Goal: Task Accomplishment & Management: Manage account settings

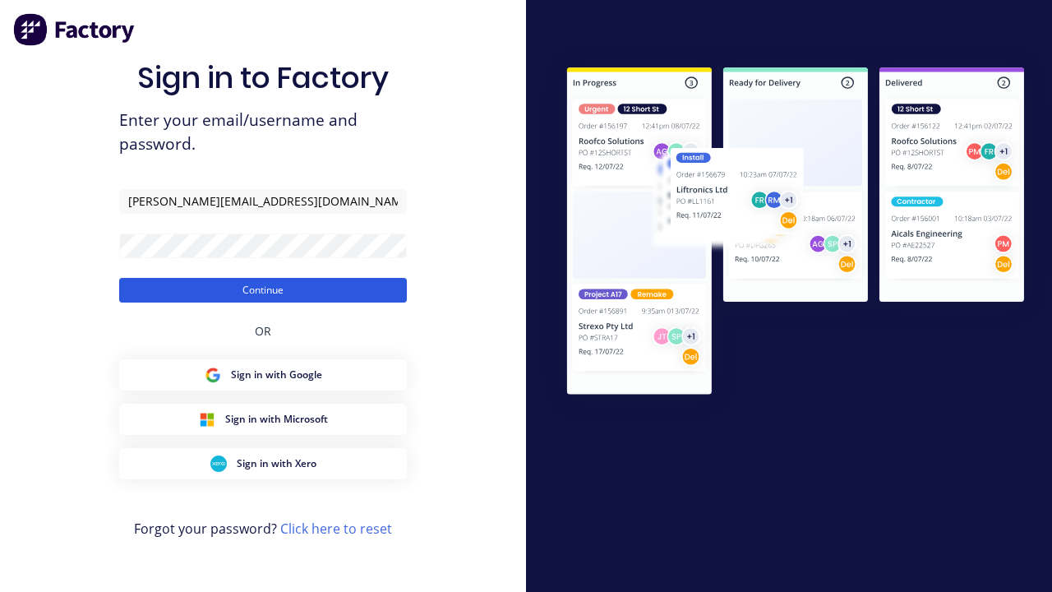
click at [263, 289] on button "Continue" at bounding box center [263, 290] width 288 height 25
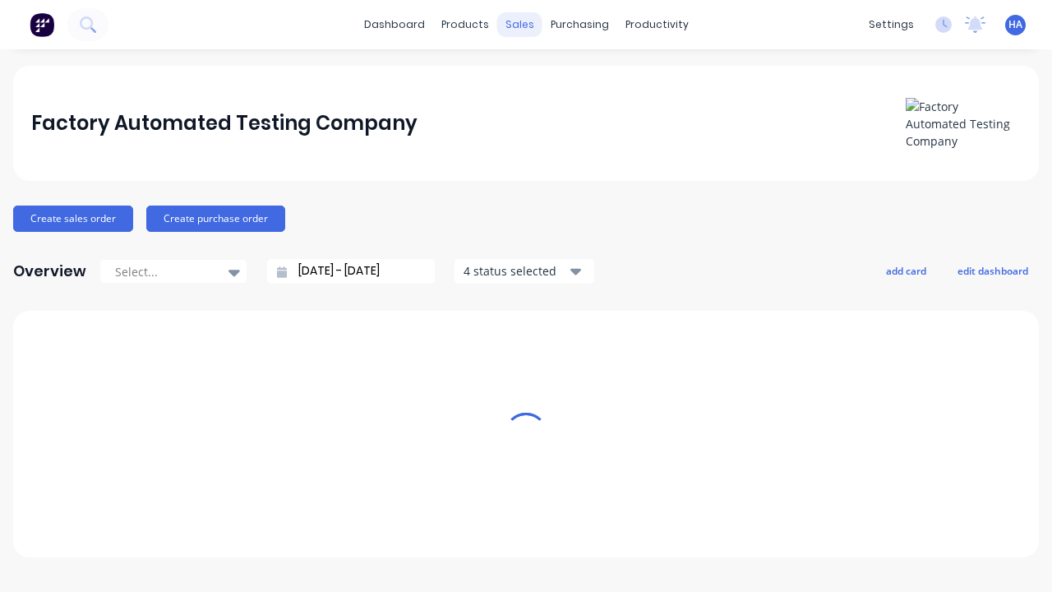
click at [519, 25] on div "sales" at bounding box center [519, 24] width 45 height 25
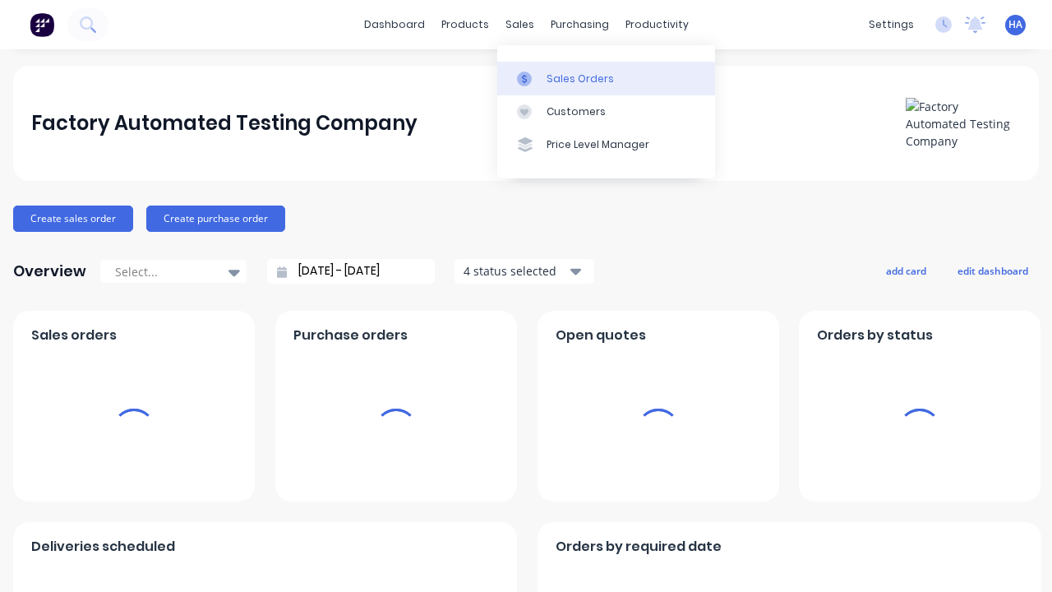
click at [606, 78] on div "Sales Orders" at bounding box center [579, 78] width 67 height 15
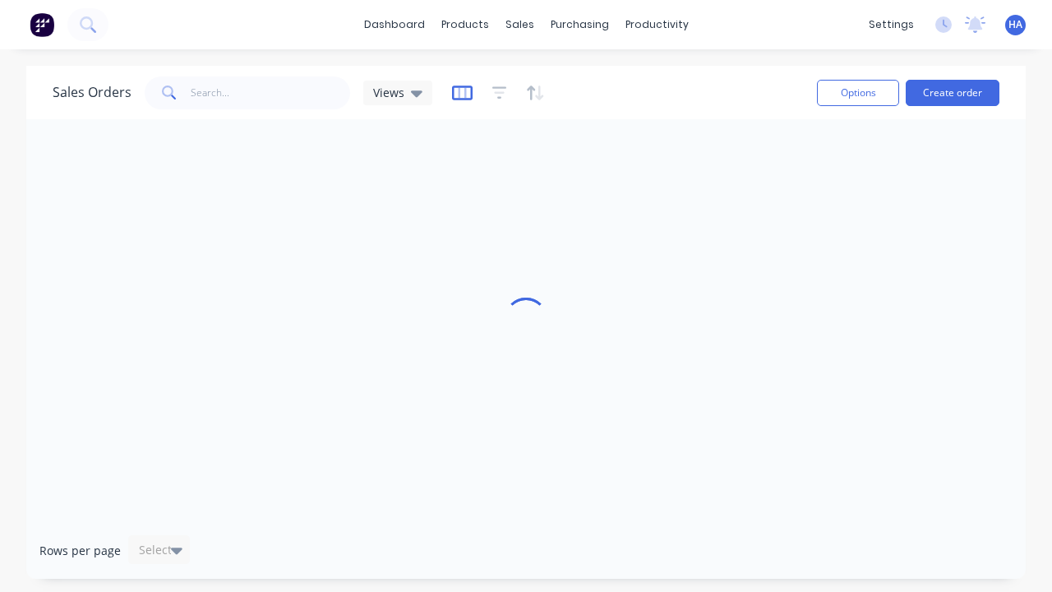
click at [459, 92] on icon "button" at bounding box center [462, 93] width 21 height 16
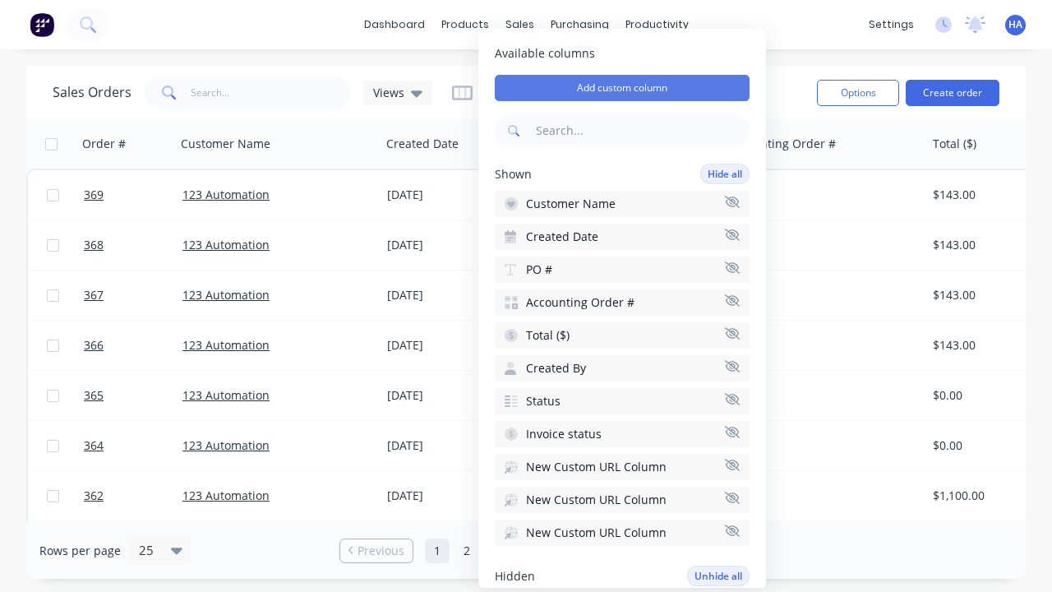
click at [622, 88] on button "Add custom column" at bounding box center [622, 88] width 255 height 26
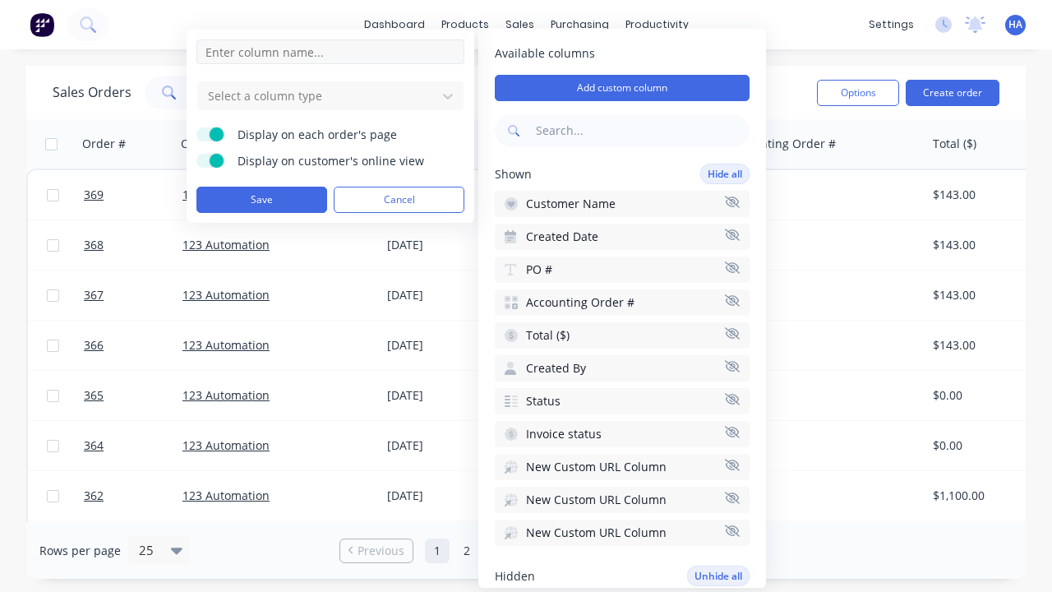
click at [330, 52] on input at bounding box center [330, 51] width 268 height 25
type input "New Custom Text Column"
click at [317, 95] on div at bounding box center [317, 95] width 222 height 21
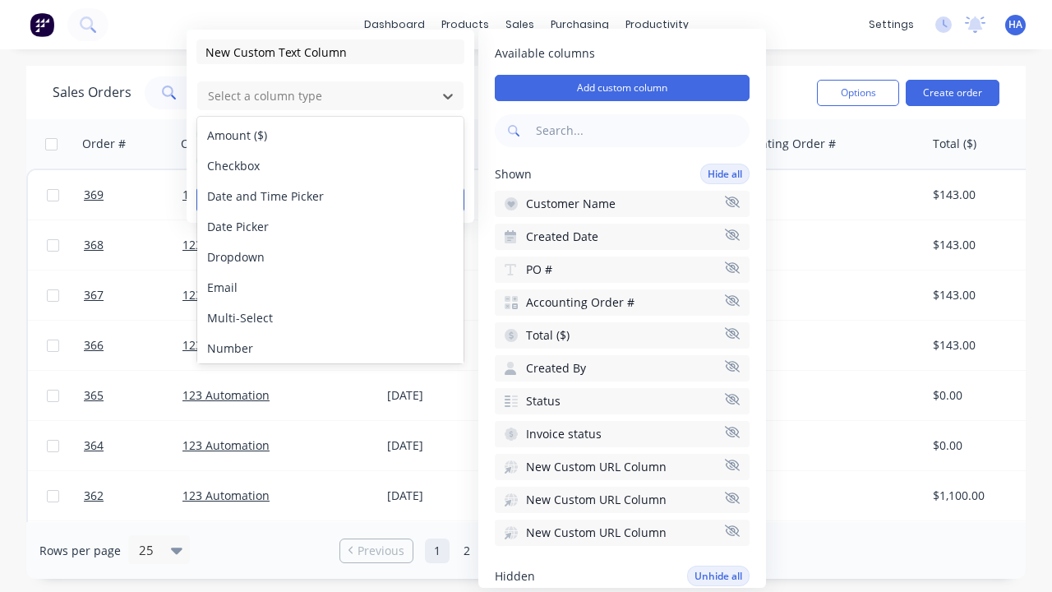
click at [330, 394] on div "Text" at bounding box center [330, 409] width 266 height 30
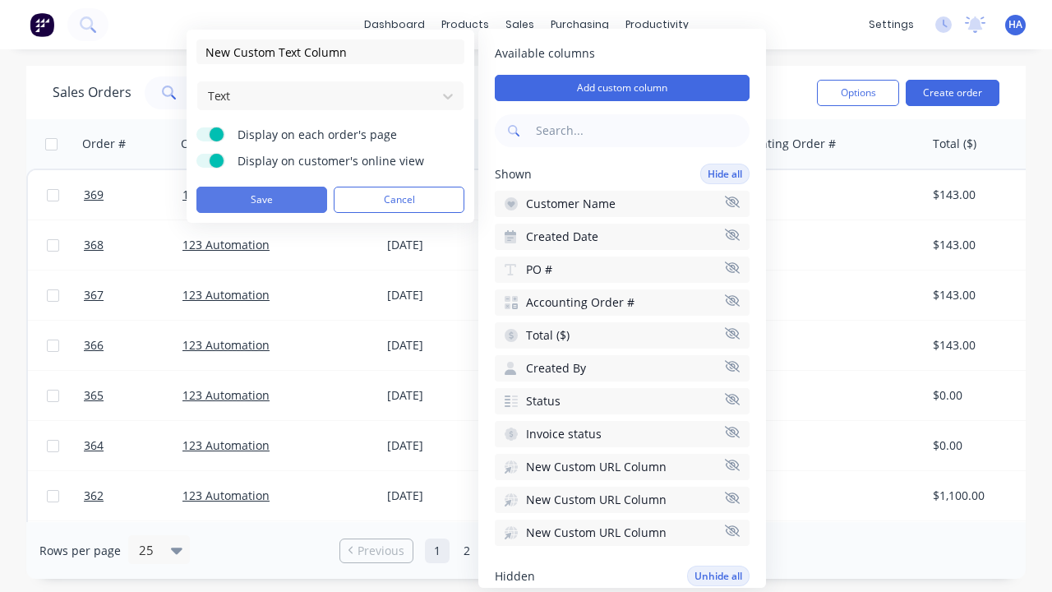
click at [261, 200] on button "Save" at bounding box center [261, 200] width 131 height 26
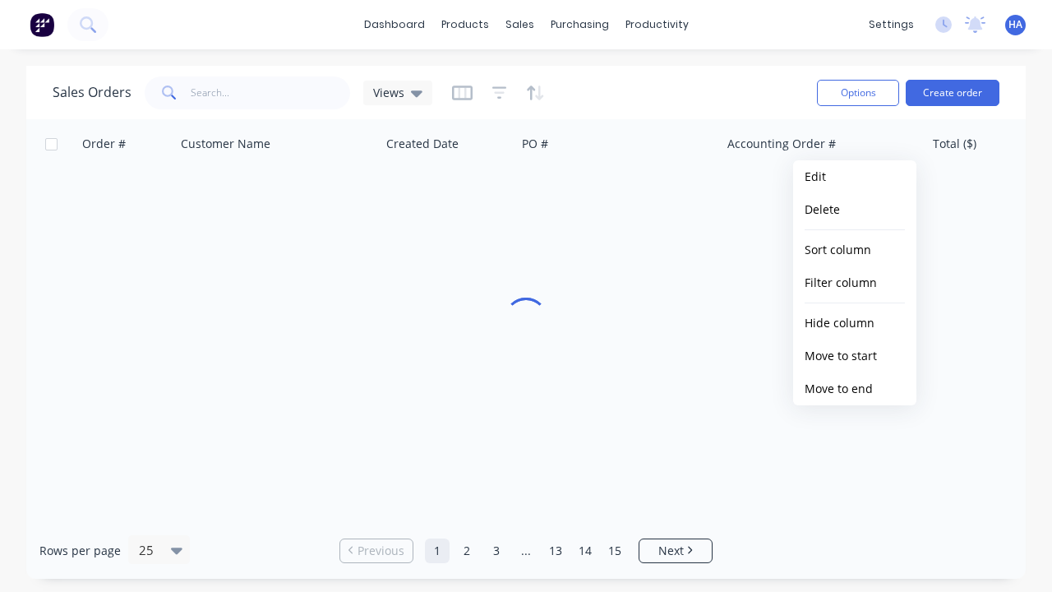
scroll to position [0, 1457]
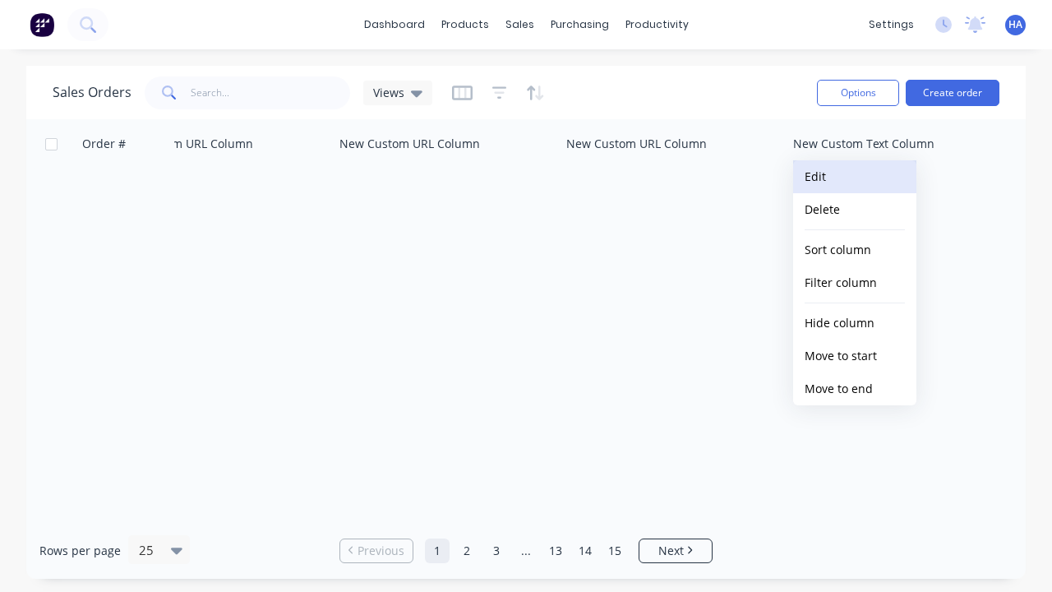
click at [855, 177] on button "Edit" at bounding box center [854, 176] width 123 height 33
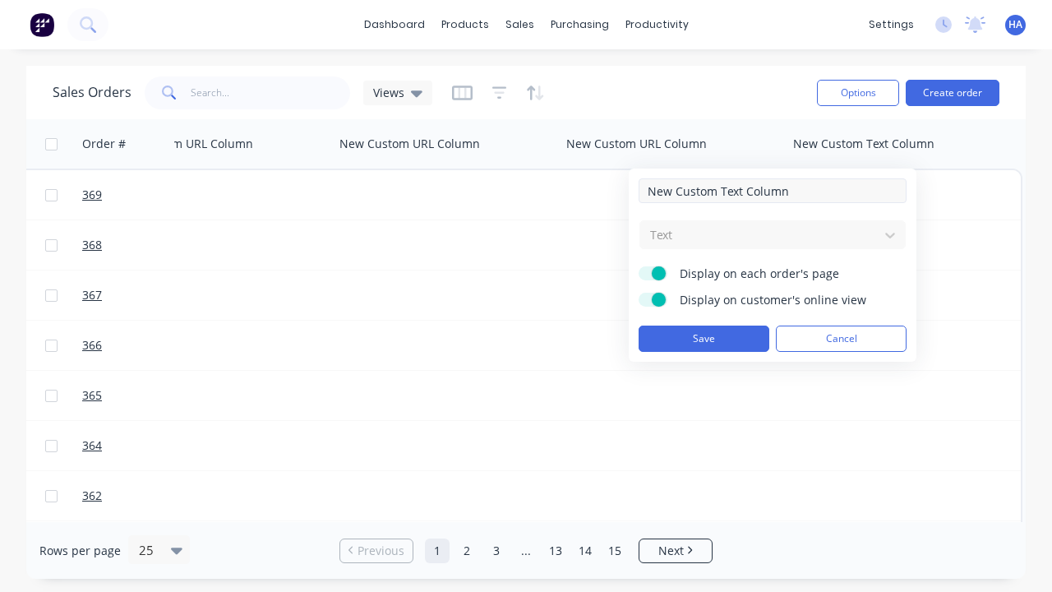
click at [772, 191] on input "New Custom Text Column" at bounding box center [772, 190] width 268 height 25
type input "New Custom Text Column - Updated"
click at [703, 339] on button "Save" at bounding box center [703, 338] width 131 height 26
